Goal: Task Accomplishment & Management: Manage account settings

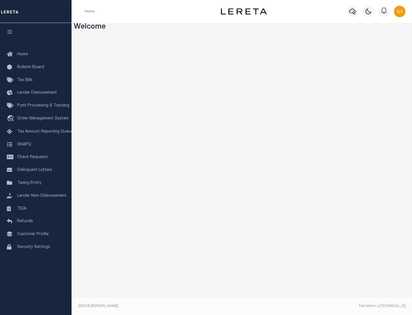
click at [36, 157] on span "Check Requests" at bounding box center [32, 157] width 31 height 4
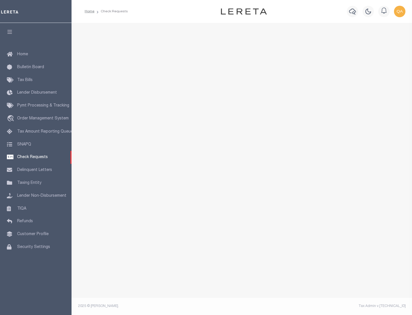
select select "50"
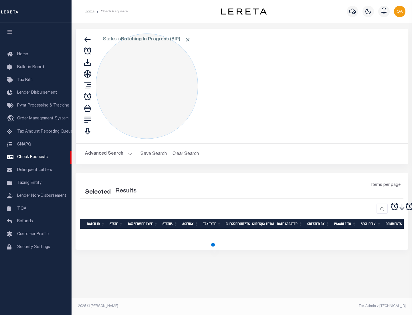
select select "50"
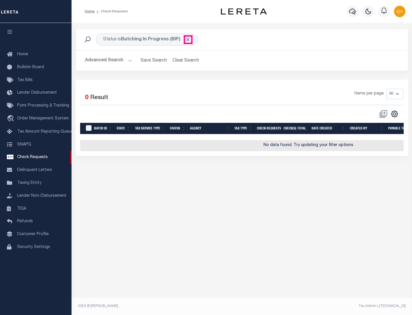
click at [188, 40] on span "Click to Remove" at bounding box center [188, 40] width 6 height 6
